Goal: Information Seeking & Learning: Compare options

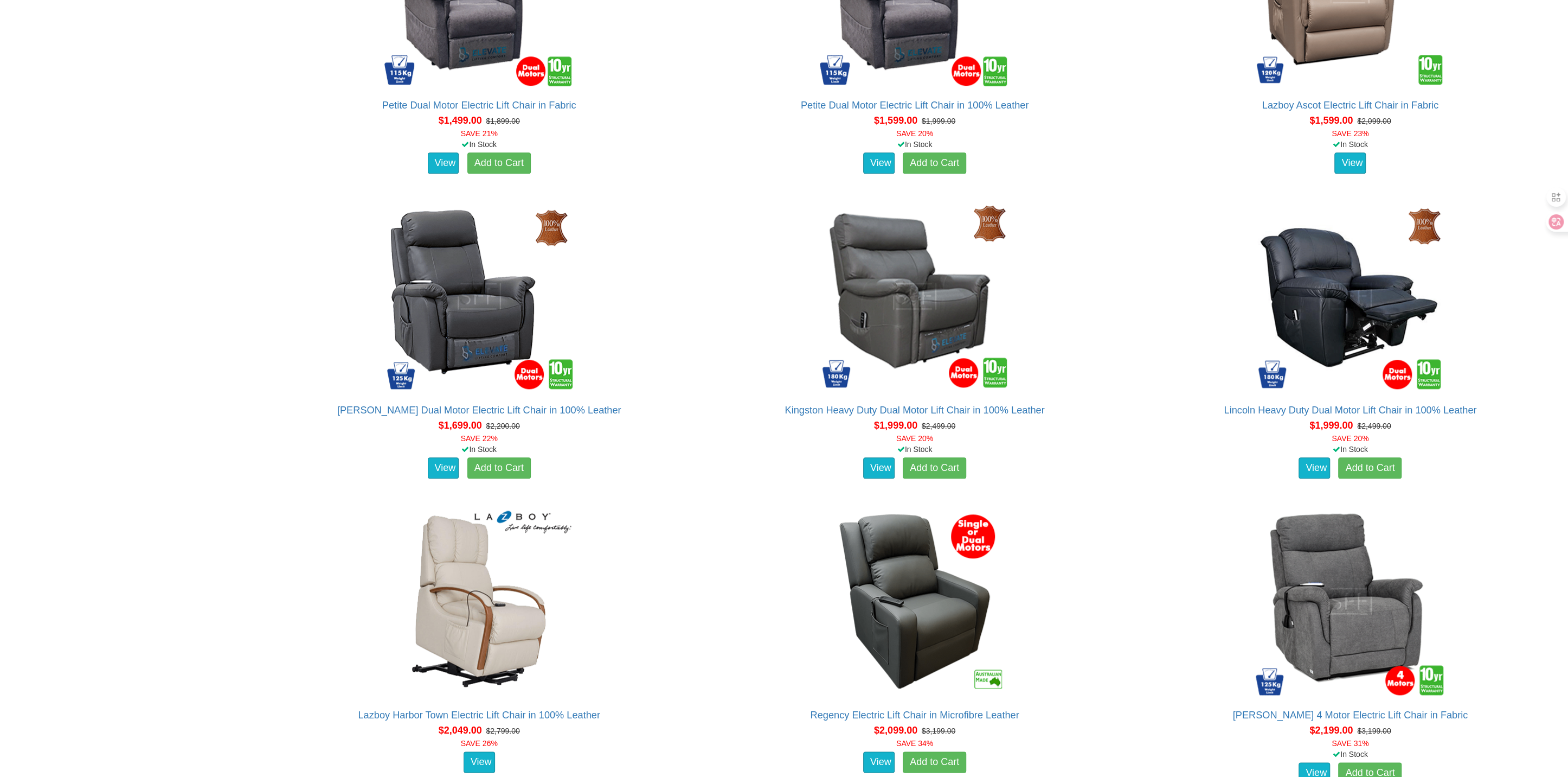
scroll to position [1450, 0]
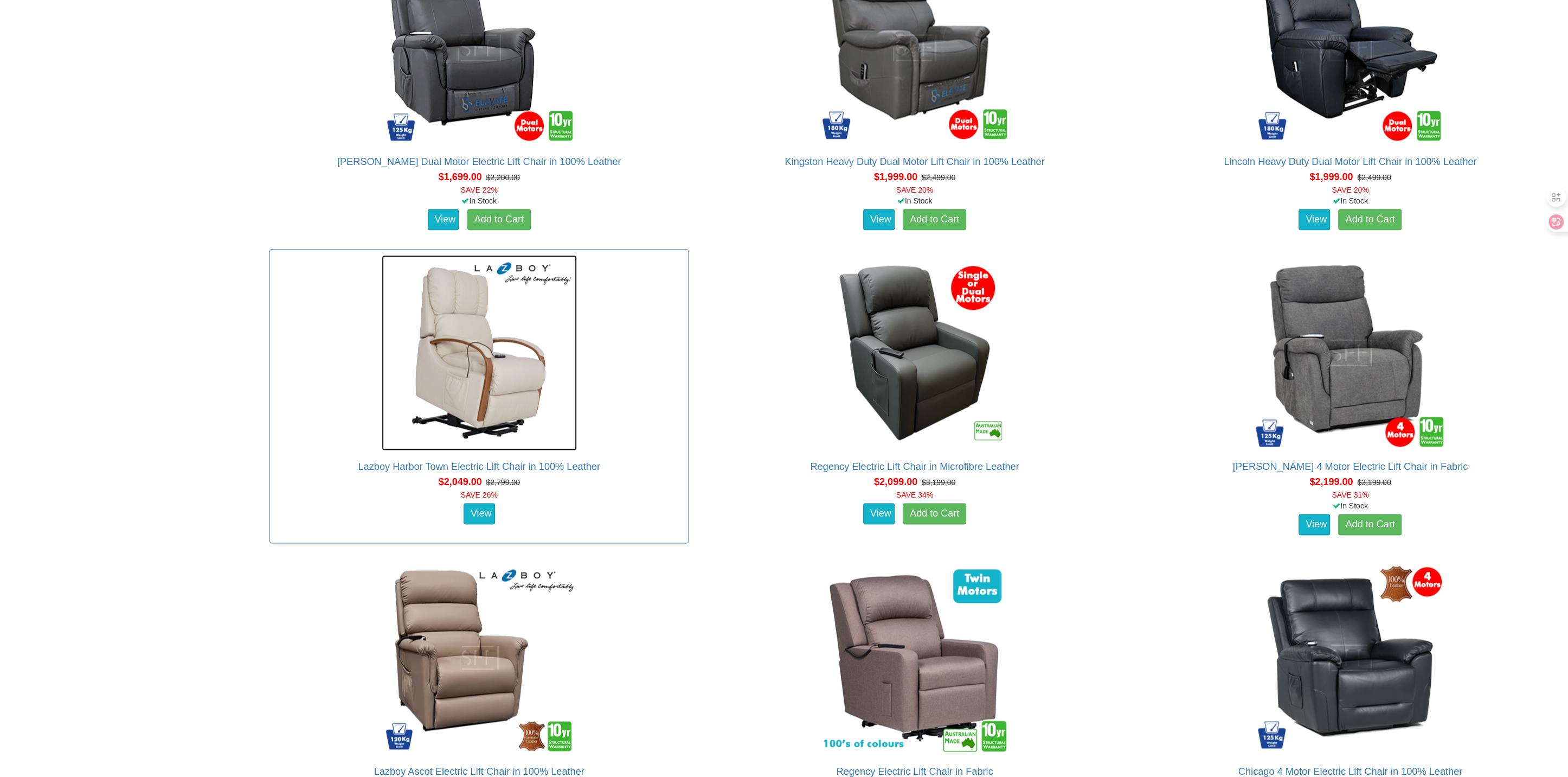
click at [486, 388] on img at bounding box center [479, 353] width 195 height 195
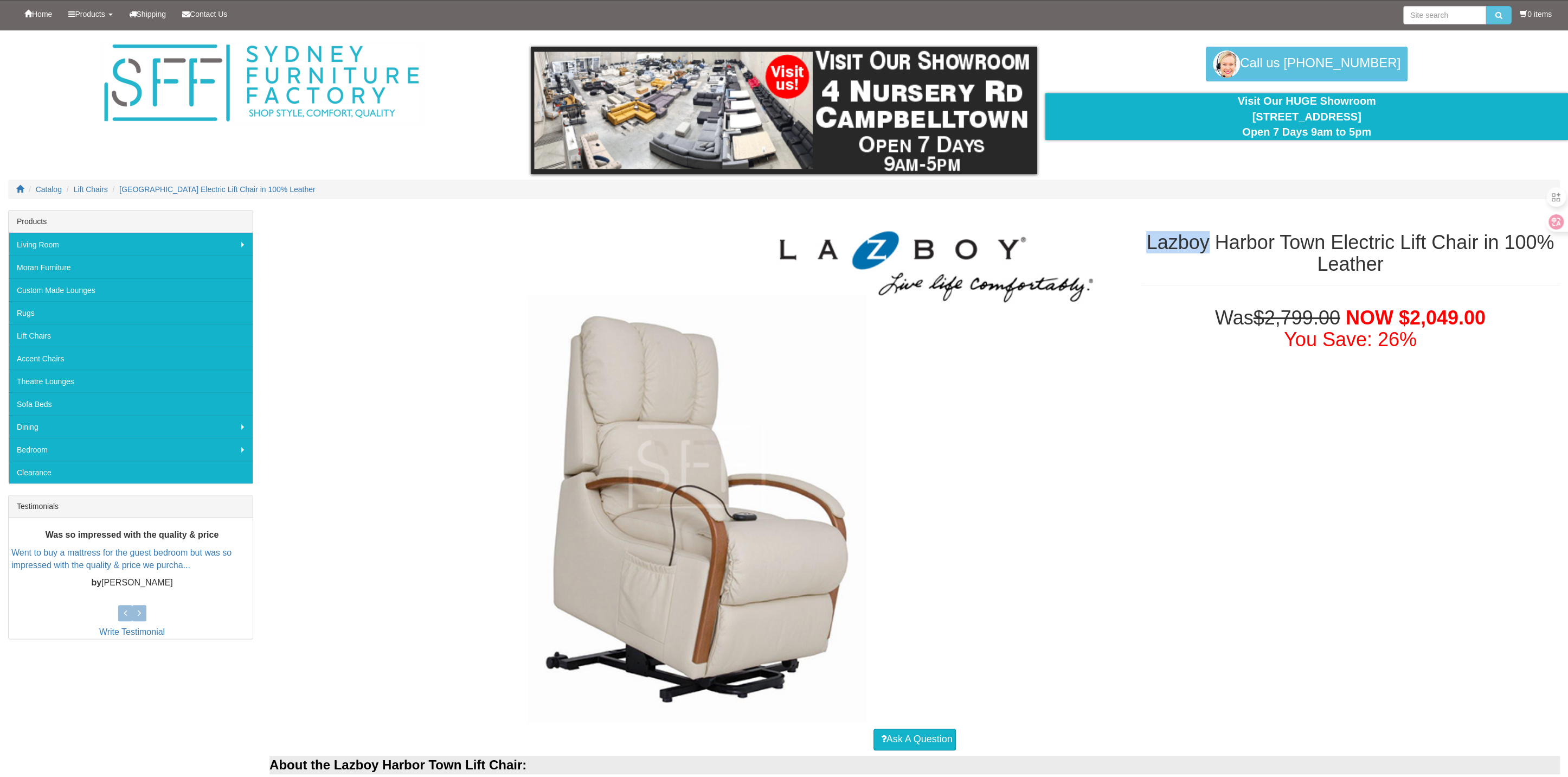
drag, startPoint x: 1133, startPoint y: 240, endPoint x: 1206, endPoint y: 239, distance: 73.0
click at [1206, 239] on div "Lazboy Harbor Town Electric Lift Chair in 100% Leather" at bounding box center [1350, 253] width 436 height 86
copy h1 "Lazboy"
click at [1442, 16] on input "search" at bounding box center [1445, 15] width 83 height 18
paste input "Lazboy"
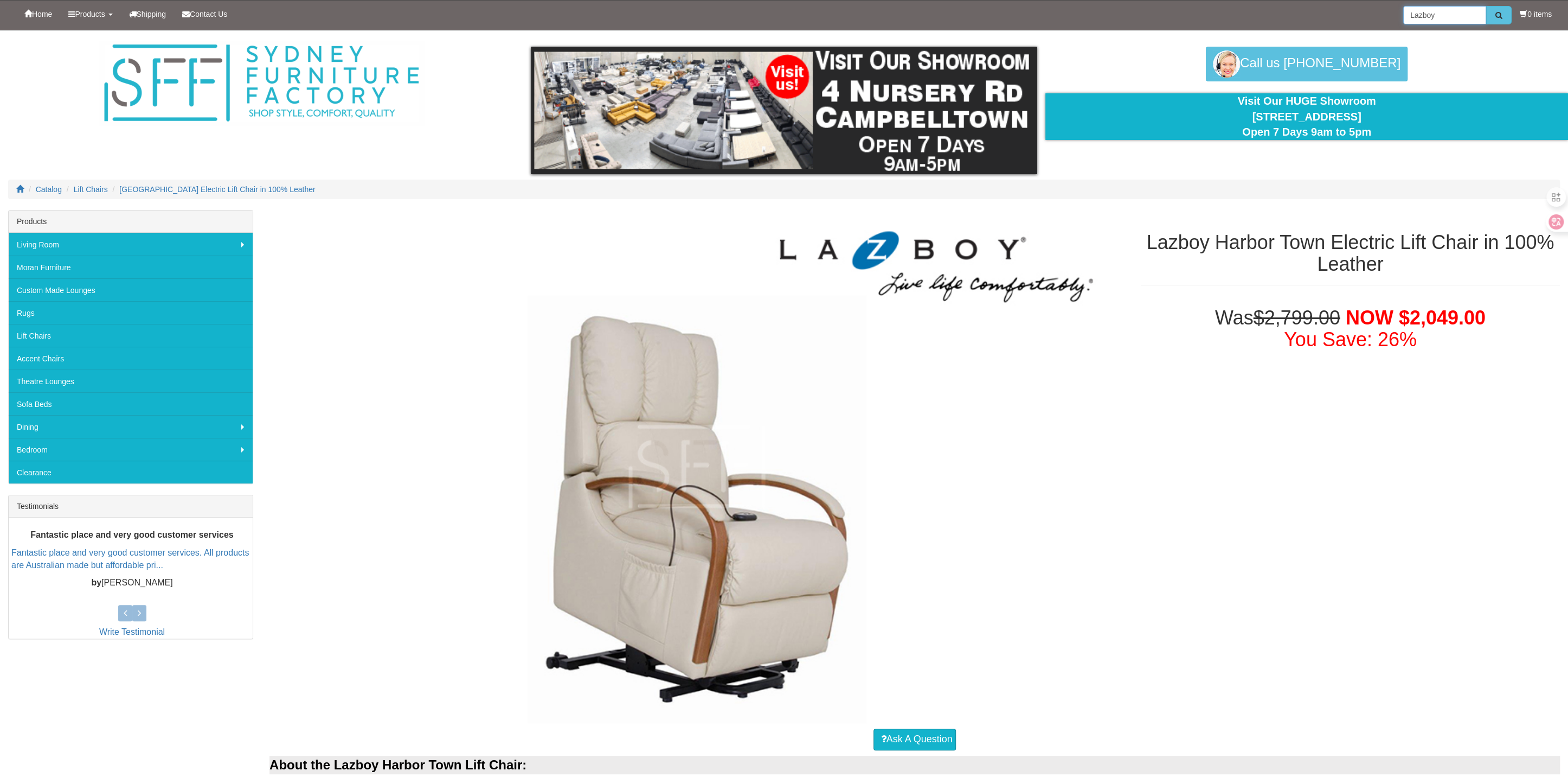
type input "Lazboy"
click at [1495, 14] on icon "submit" at bounding box center [1498, 15] width 7 height 8
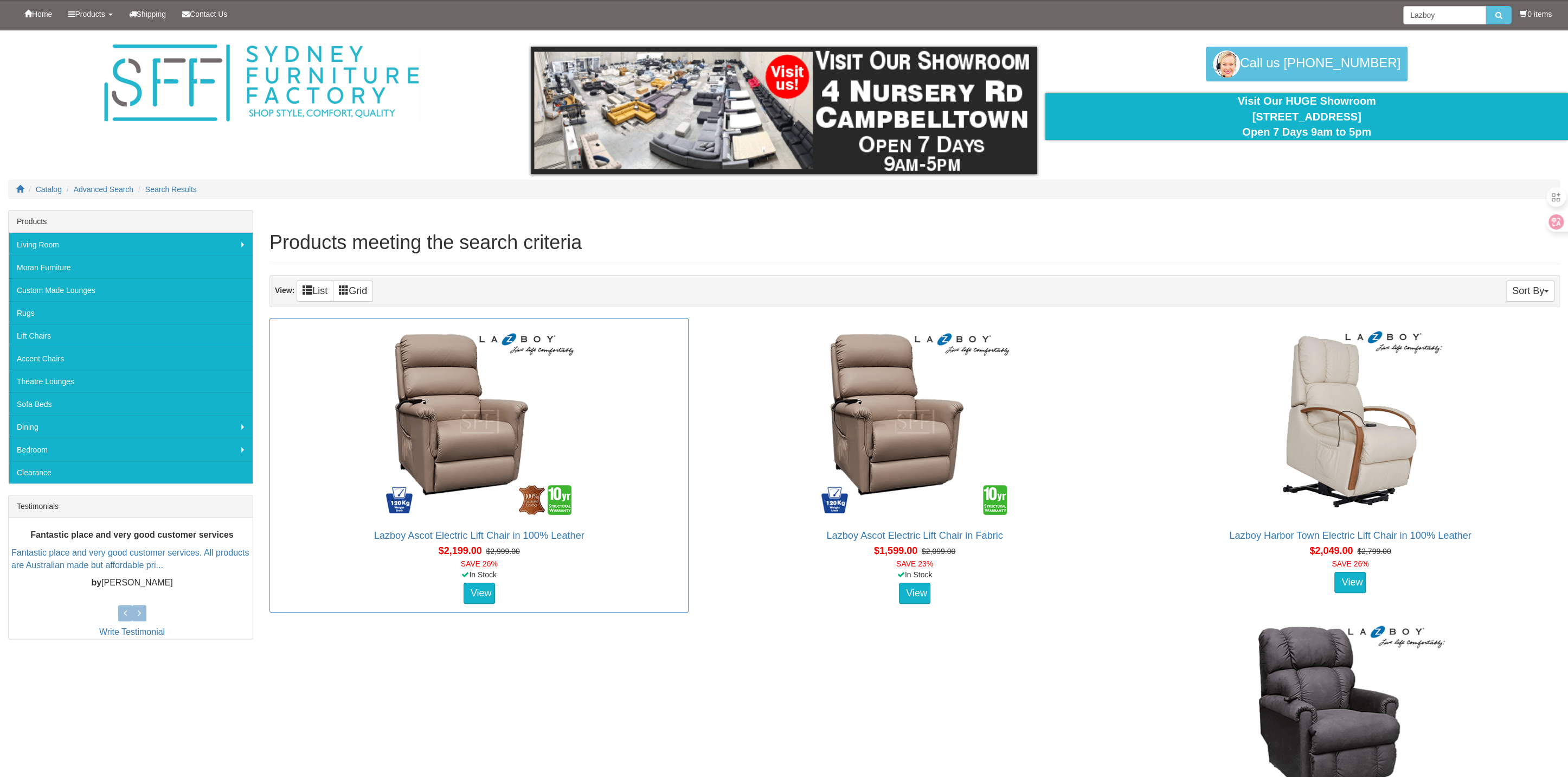
scroll to position [248, 0]
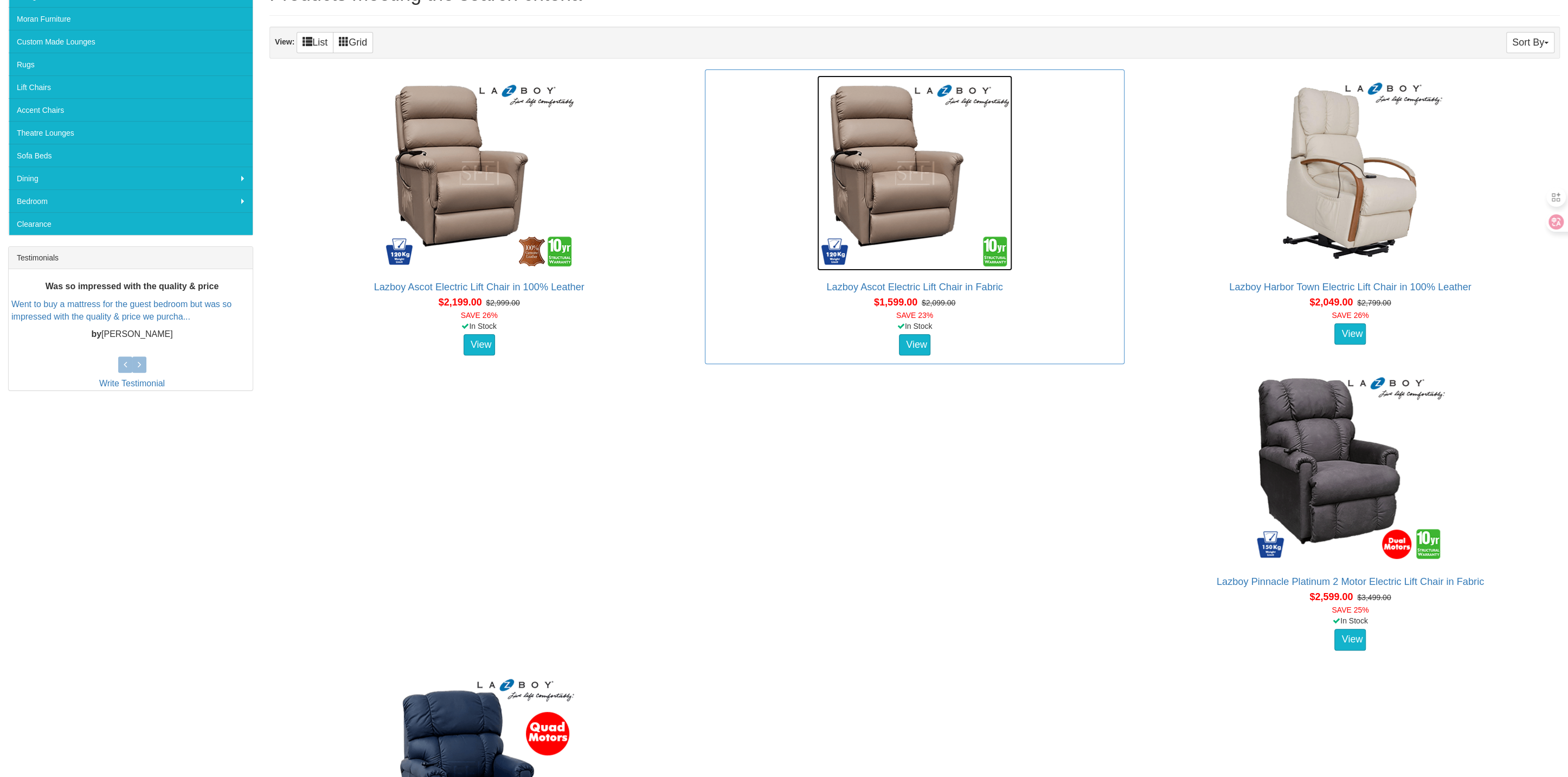
click at [918, 176] on img at bounding box center [915, 173] width 195 height 195
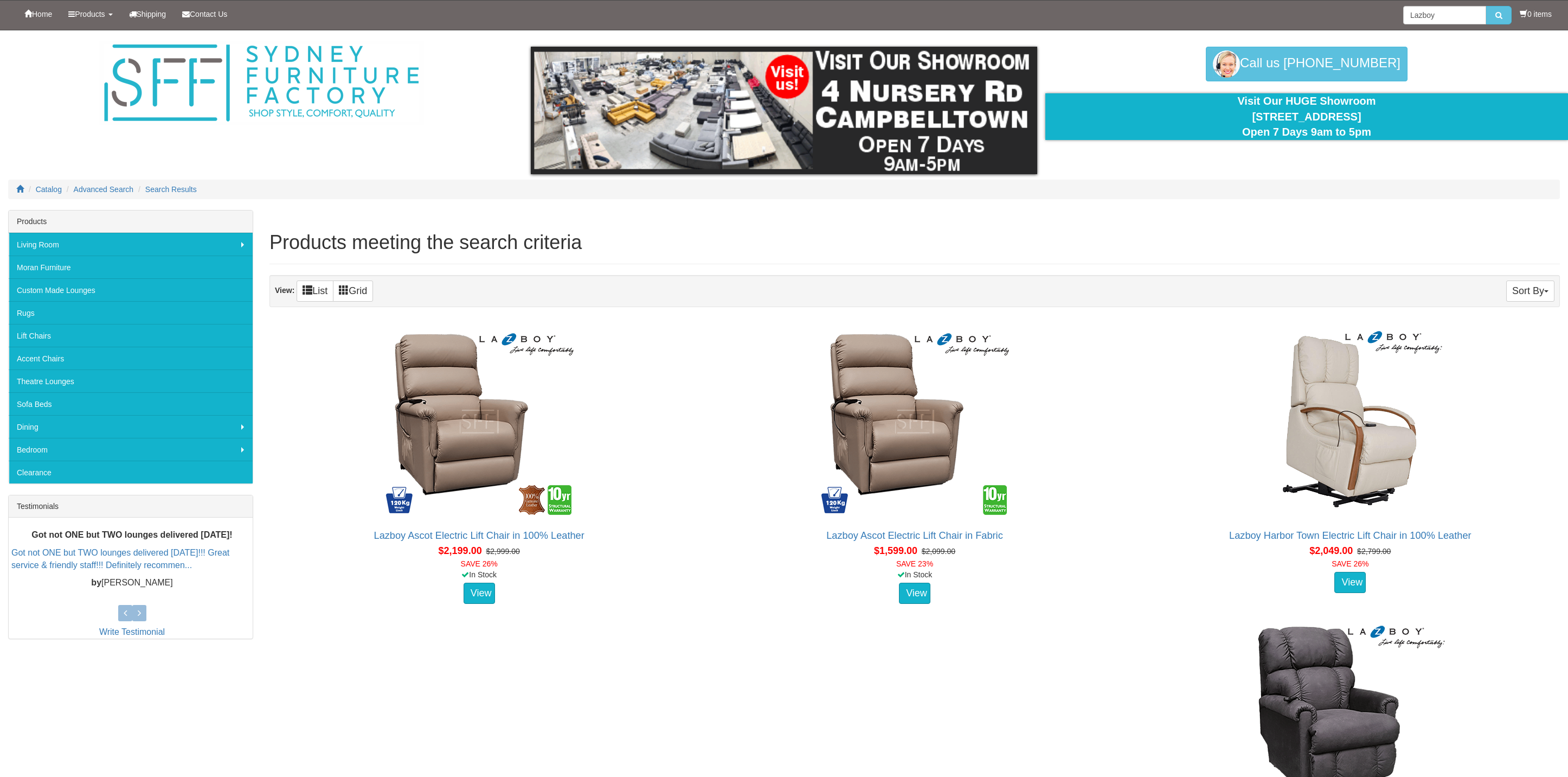
scroll to position [249, 0]
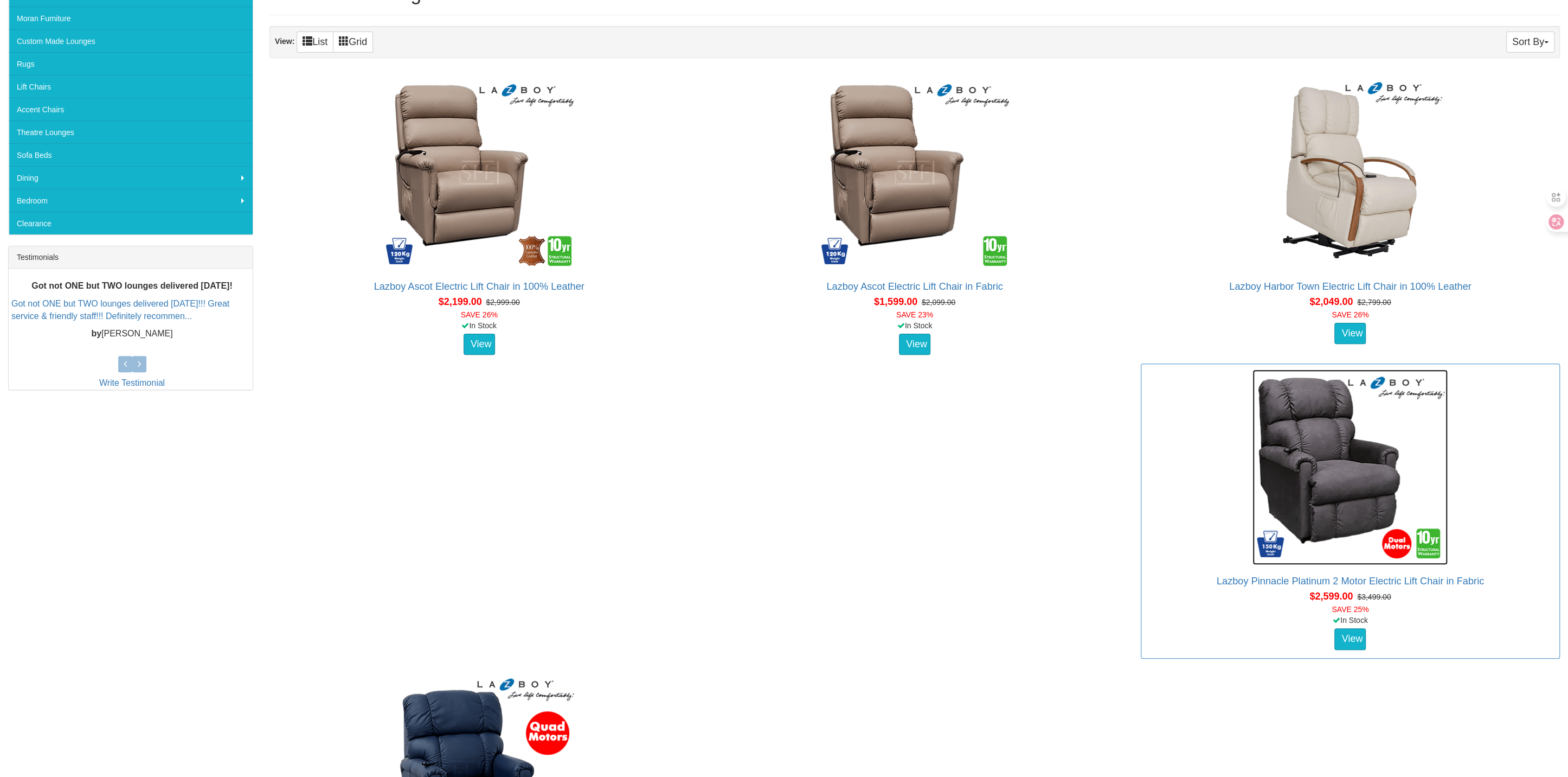
click at [1361, 460] on img at bounding box center [1350, 467] width 195 height 195
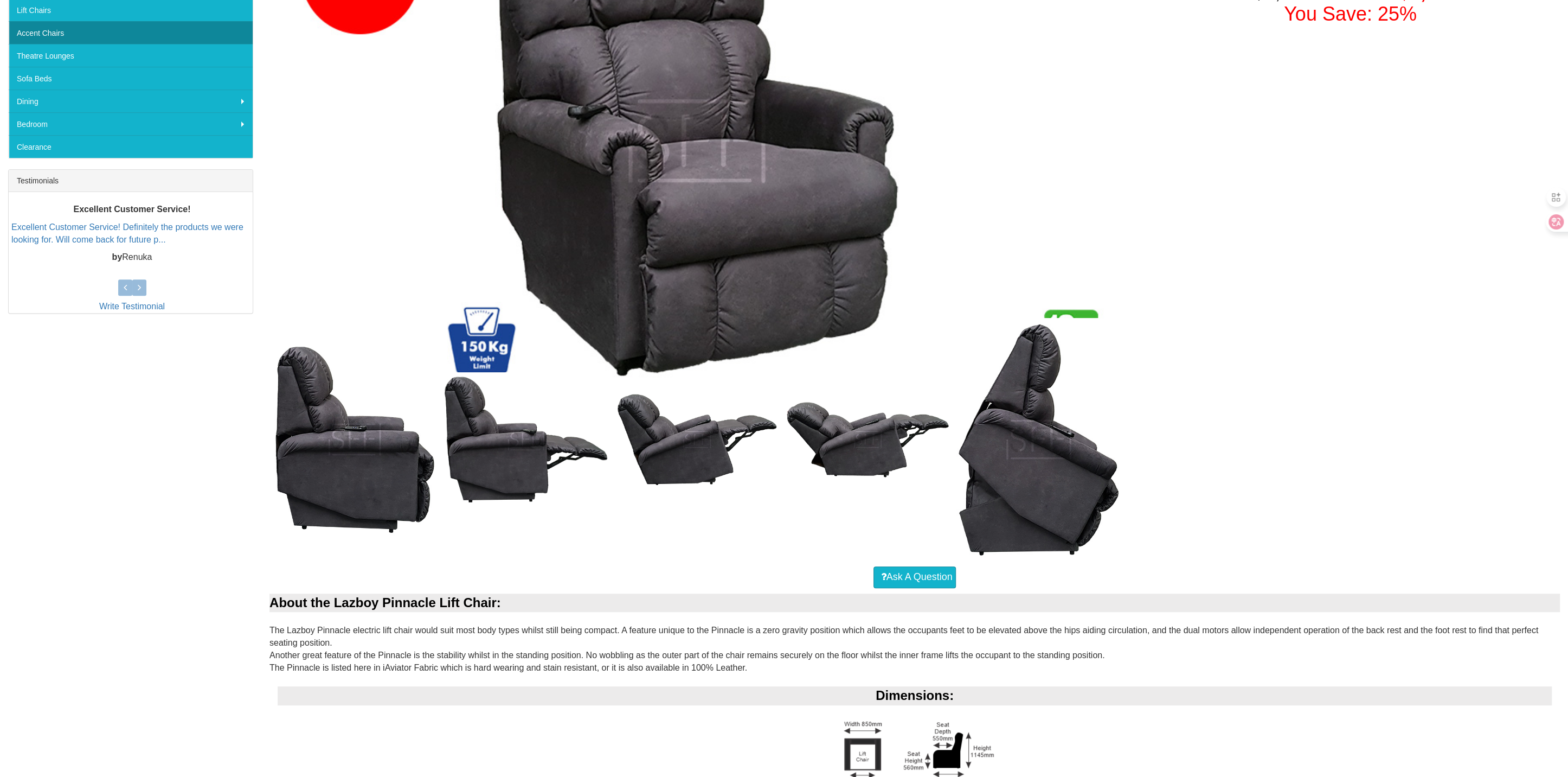
scroll to position [248, 0]
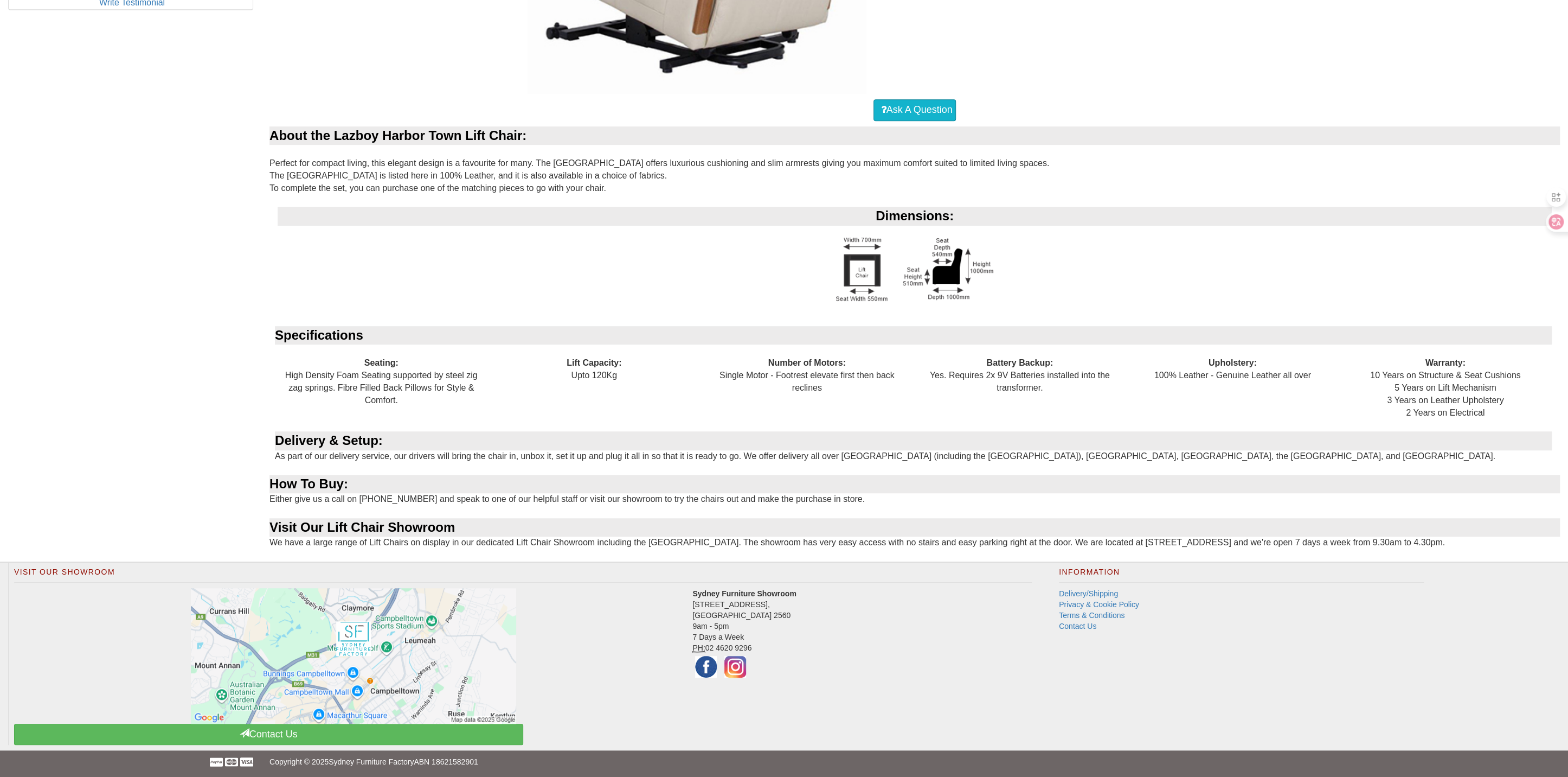
scroll to position [381, 0]
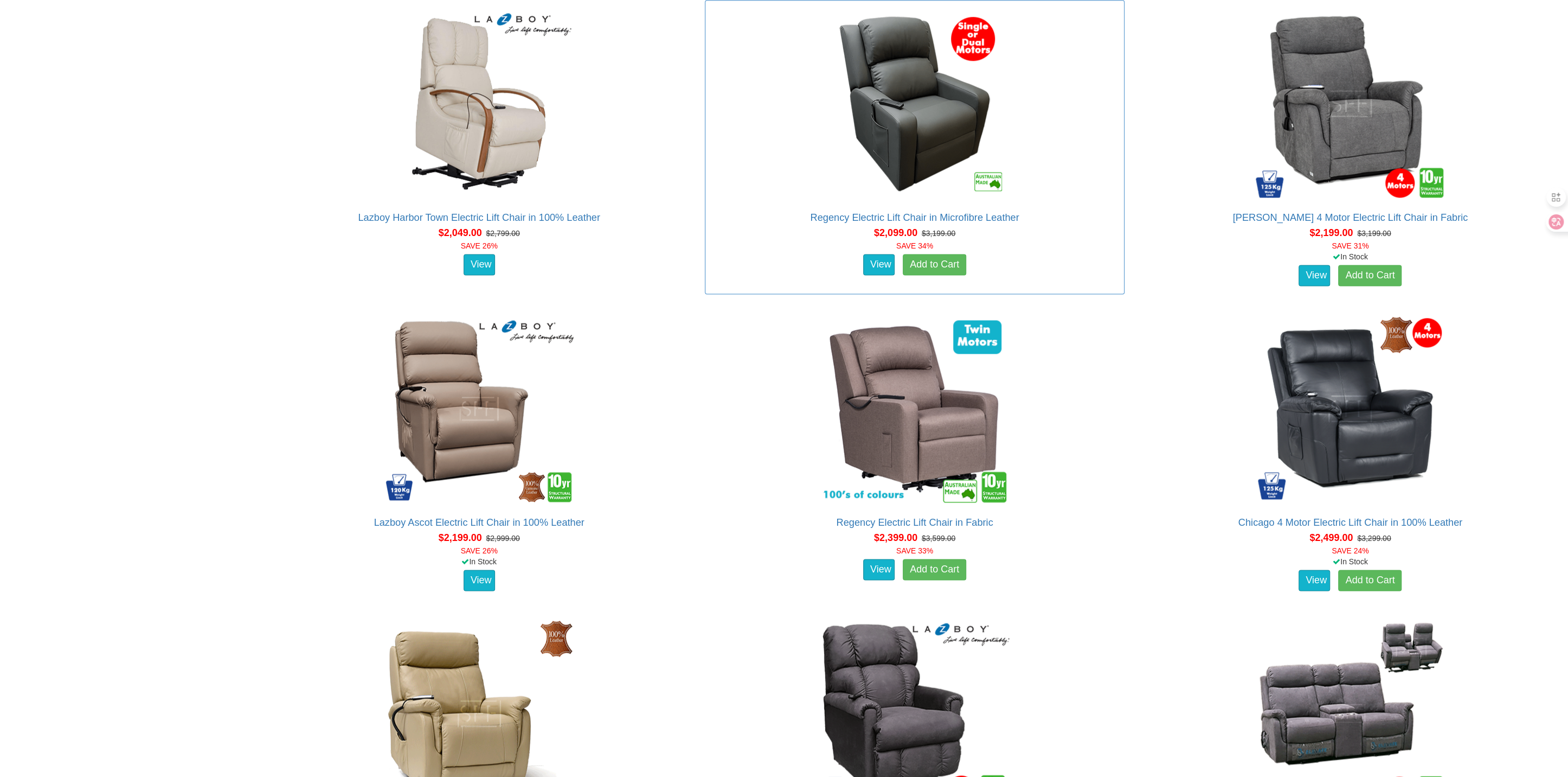
scroll to position [1947, 0]
